Goal: Ask a question

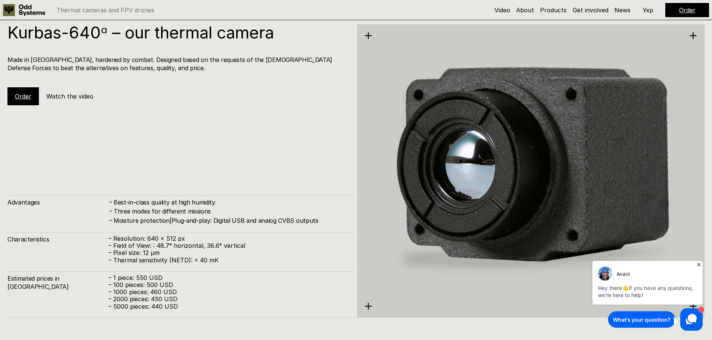
click at [700, 264] on icon at bounding box center [698, 264] width 3 height 3
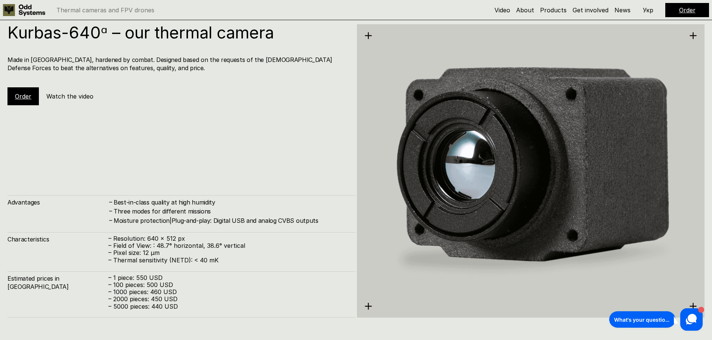
click at [21, 93] on link "Order" at bounding box center [23, 96] width 16 height 7
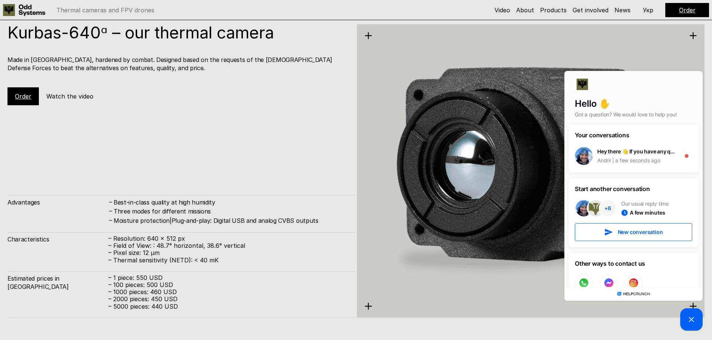
click at [284, 133] on div "Kurbas-640ᵅ – our thermal camera Made in Ukraine, hardened by combat. Designed …" at bounding box center [181, 171] width 348 height 294
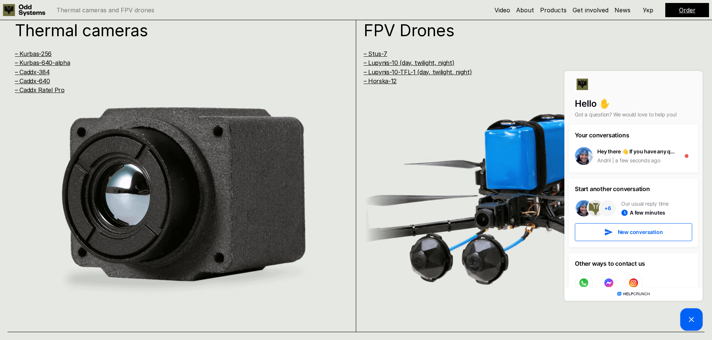
scroll to position [689, 0]
click at [53, 64] on link "– Kurbas-640-alpha" at bounding box center [42, 62] width 55 height 7
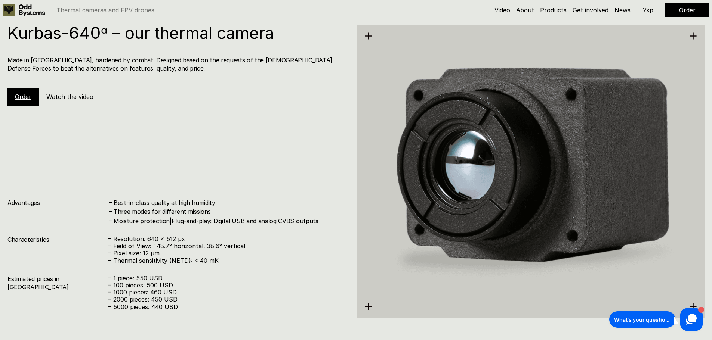
scroll to position [1362, 0]
click at [653, 319] on div "What's your question?" at bounding box center [642, 319] width 56 height 7
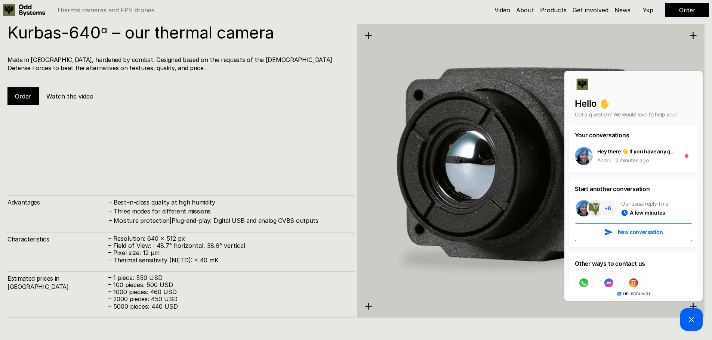
click at [594, 262] on h3 "Other ways to contact us" at bounding box center [633, 263] width 117 height 9
click at [580, 281] on circle at bounding box center [583, 283] width 11 height 11
drag, startPoint x: 10, startPoint y: 33, endPoint x: 98, endPoint y: 38, distance: 88.3
type textarea "**********"
click at [98, 38] on h1 "Kurbas-640ᵅ – our thermal camera" at bounding box center [177, 32] width 340 height 16
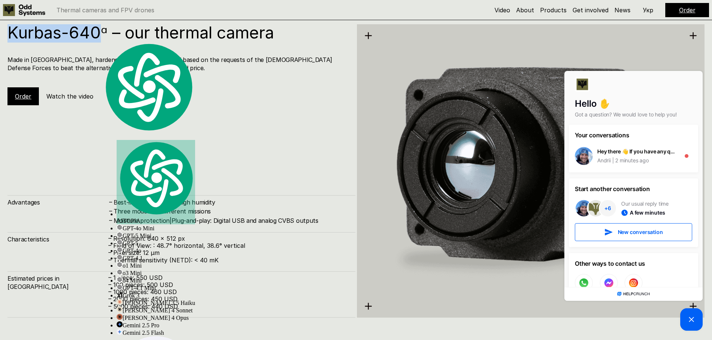
copy h1 "Kurbas-640"
click at [619, 82] on div at bounding box center [633, 87] width 117 height 21
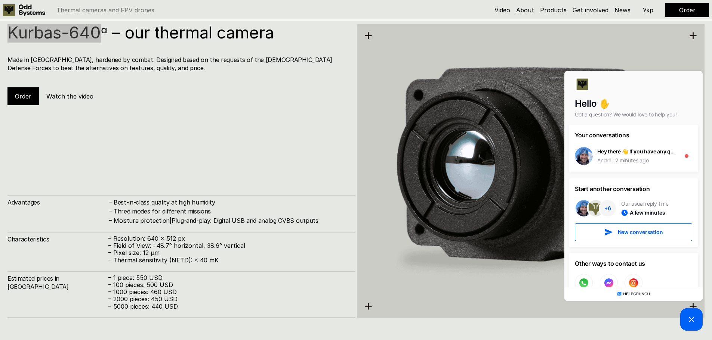
drag, startPoint x: 623, startPoint y: 84, endPoint x: 551, endPoint y: 114, distance: 77.6
click html "Hello ✋ Got a question? We would love to help you! Your conversations Hey there…"
click at [634, 80] on div at bounding box center [633, 87] width 117 height 21
drag, startPoint x: 641, startPoint y: 85, endPoint x: 623, endPoint y: 111, distance: 32.2
click at [623, 111] on div "Hello ✋ Got a question? We would love to help you!" at bounding box center [633, 97] width 138 height 53
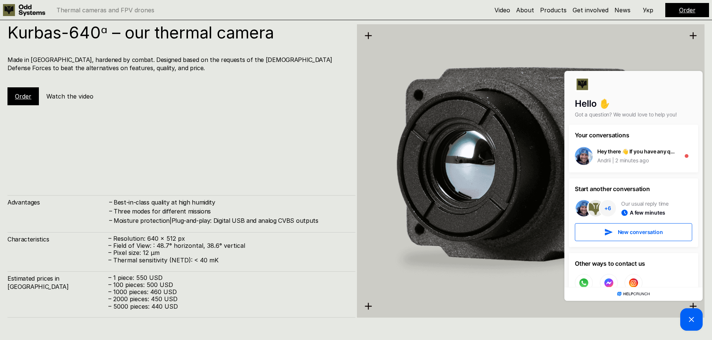
click at [662, 270] on div "Other ways to contact us" at bounding box center [633, 275] width 129 height 45
click at [645, 88] on div at bounding box center [633, 87] width 117 height 21
click at [553, 74] on img at bounding box center [531, 170] width 348 height 389
click at [593, 84] on div at bounding box center [633, 87] width 117 height 21
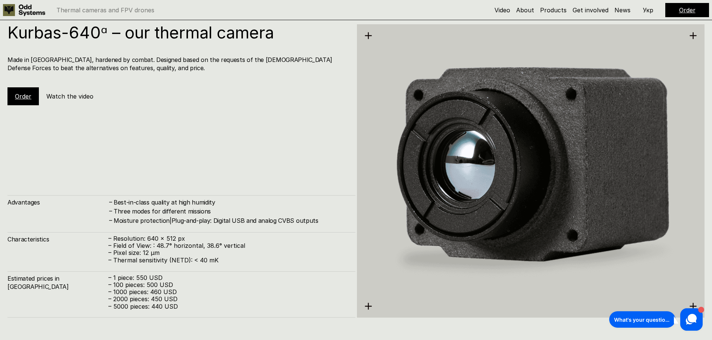
click at [76, 97] on h5 "Watch the video" at bounding box center [69, 96] width 47 height 8
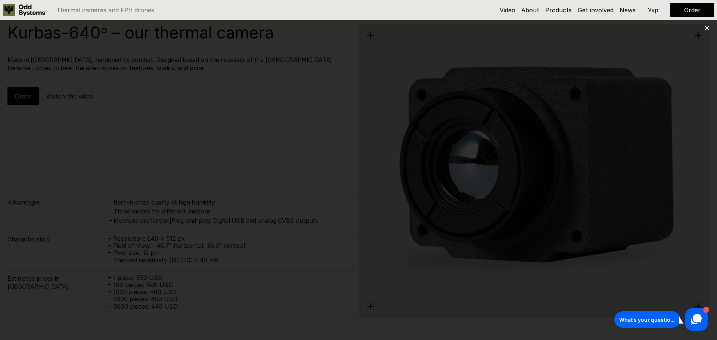
click at [707, 27] on use at bounding box center [707, 28] width 5 height 5
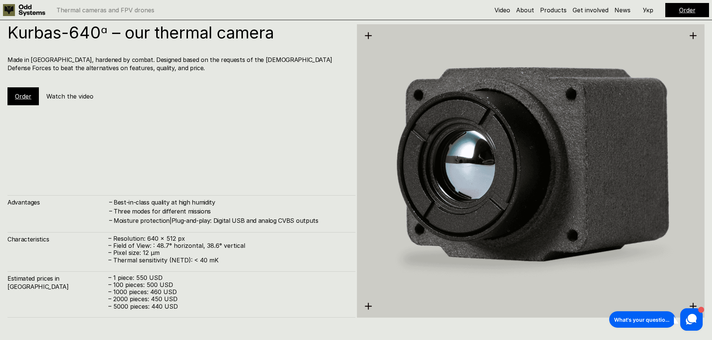
scroll to position [689, 0]
